Goal: Task Accomplishment & Management: Use online tool/utility

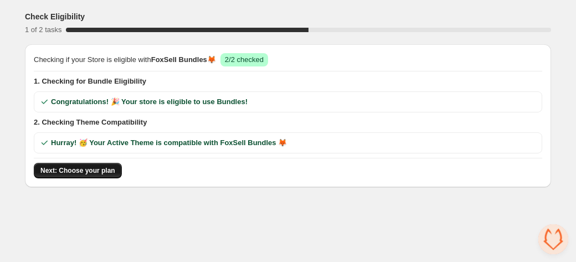
click at [64, 172] on span "Next: Choose your plan" at bounding box center [77, 170] width 75 height 9
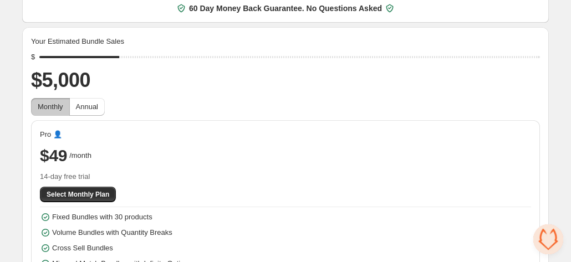
scroll to position [50, 0]
click at [87, 104] on span "Annual" at bounding box center [87, 107] width 22 height 8
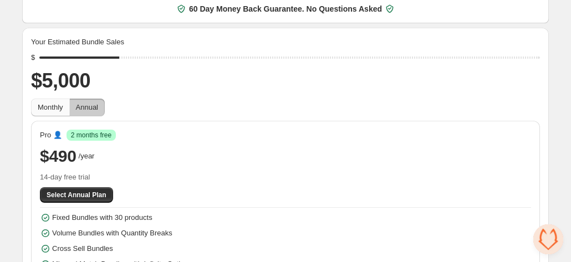
click at [62, 109] on span "Monthly" at bounding box center [50, 107] width 25 height 8
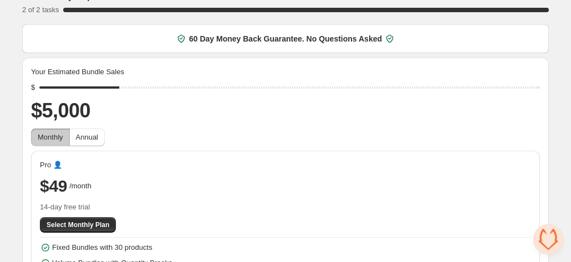
scroll to position [19, 0]
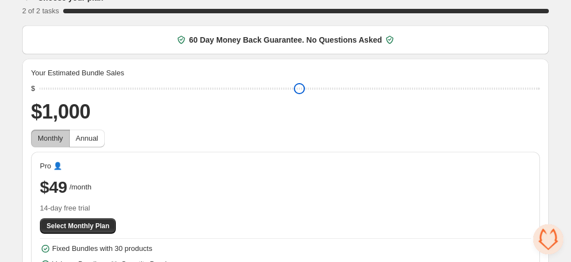
drag, startPoint x: 124, startPoint y: 89, endPoint x: 34, endPoint y: 89, distance: 89.7
type input "****"
click at [39, 89] on input "range" at bounding box center [289, 89] width 500 height 16
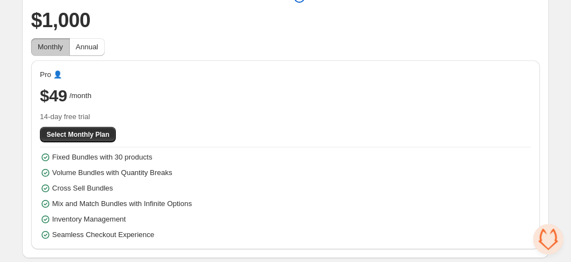
scroll to position [0, 0]
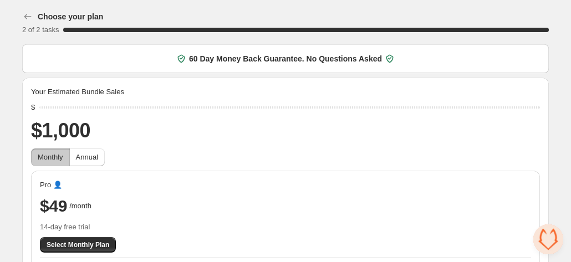
click at [378, 57] on span "60 Day Money Back Guarantee. No Questions Asked" at bounding box center [285, 58] width 193 height 11
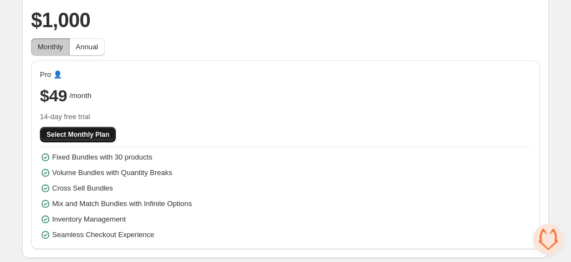
click at [86, 136] on span "Select Monthly Plan" at bounding box center [78, 134] width 63 height 9
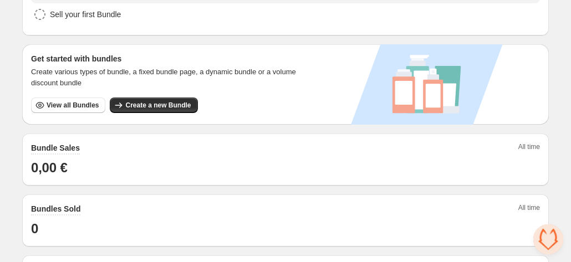
scroll to position [193, 0]
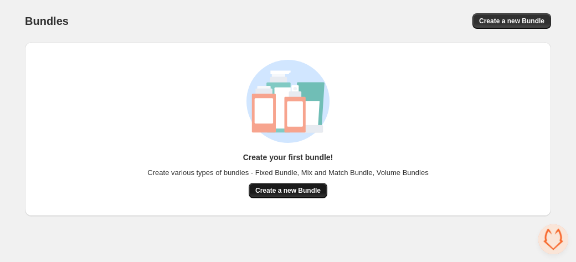
click at [266, 194] on span "Create a new Bundle" at bounding box center [287, 190] width 65 height 9
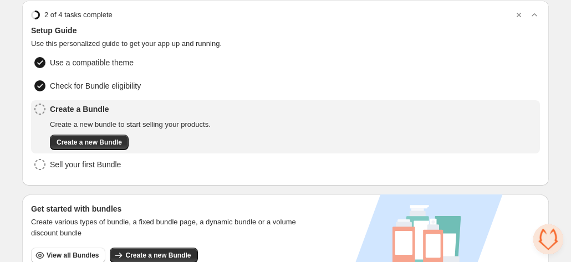
scroll to position [66, 0]
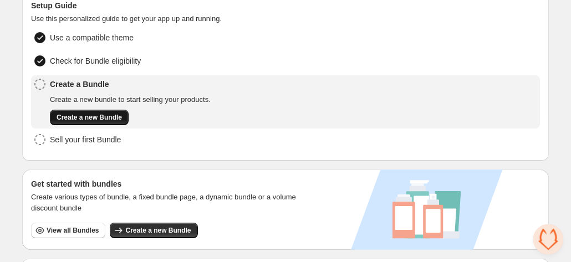
click at [100, 113] on span "Create a new Bundle" at bounding box center [89, 117] width 65 height 9
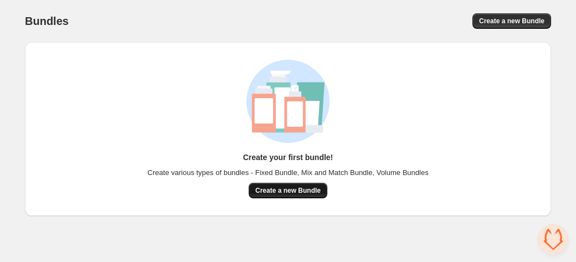
click at [316, 193] on span "Create a new Bundle" at bounding box center [287, 190] width 65 height 9
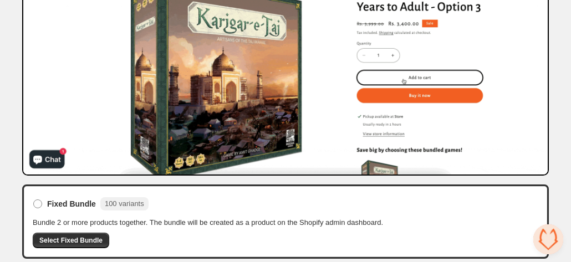
scroll to position [161, 0]
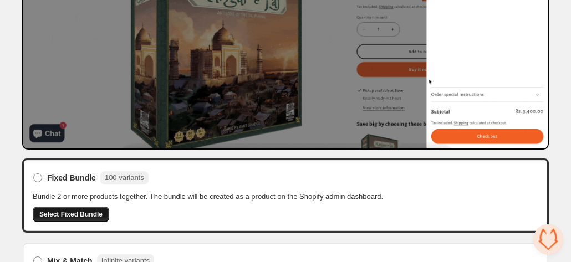
click at [84, 219] on span "Select Fixed Bundle" at bounding box center [70, 214] width 63 height 9
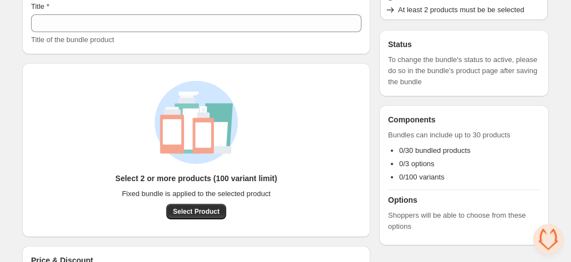
scroll to position [182, 0]
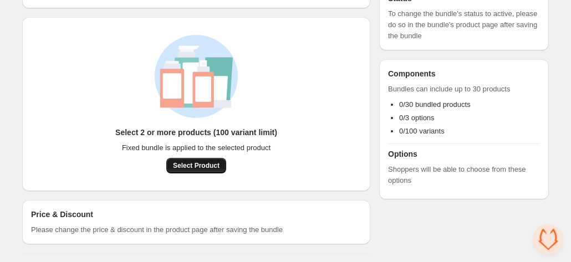
click at [216, 165] on span "Select Product" at bounding box center [196, 165] width 47 height 9
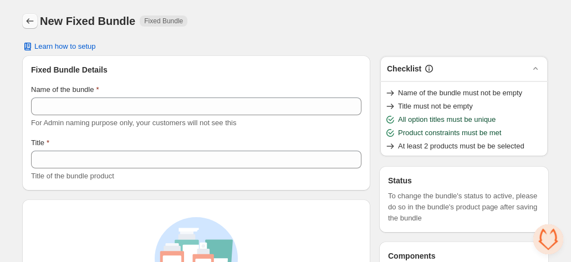
click at [27, 25] on icon "Back" at bounding box center [29, 21] width 11 height 11
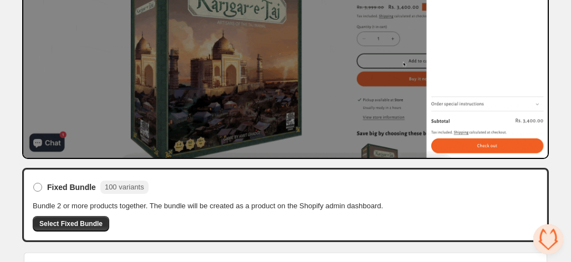
scroll to position [161, 0]
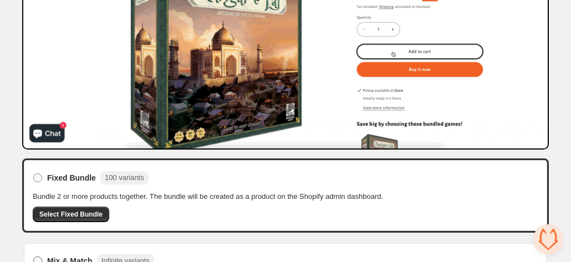
click at [42, 256] on span at bounding box center [37, 260] width 9 height 9
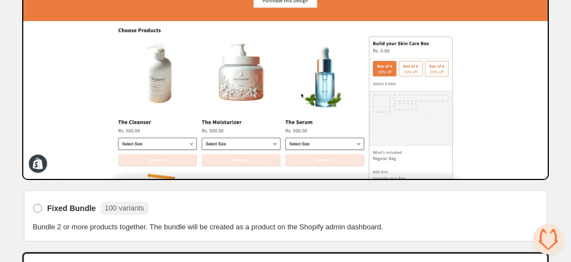
scroll to position [140, 0]
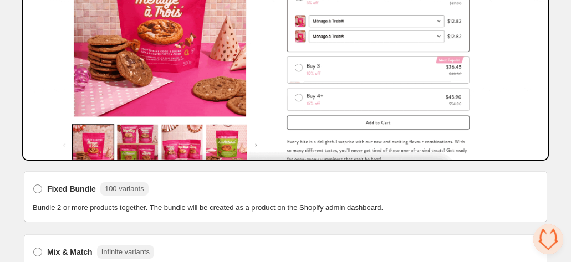
scroll to position [0, 0]
